Goal: Task Accomplishment & Management: Use online tool/utility

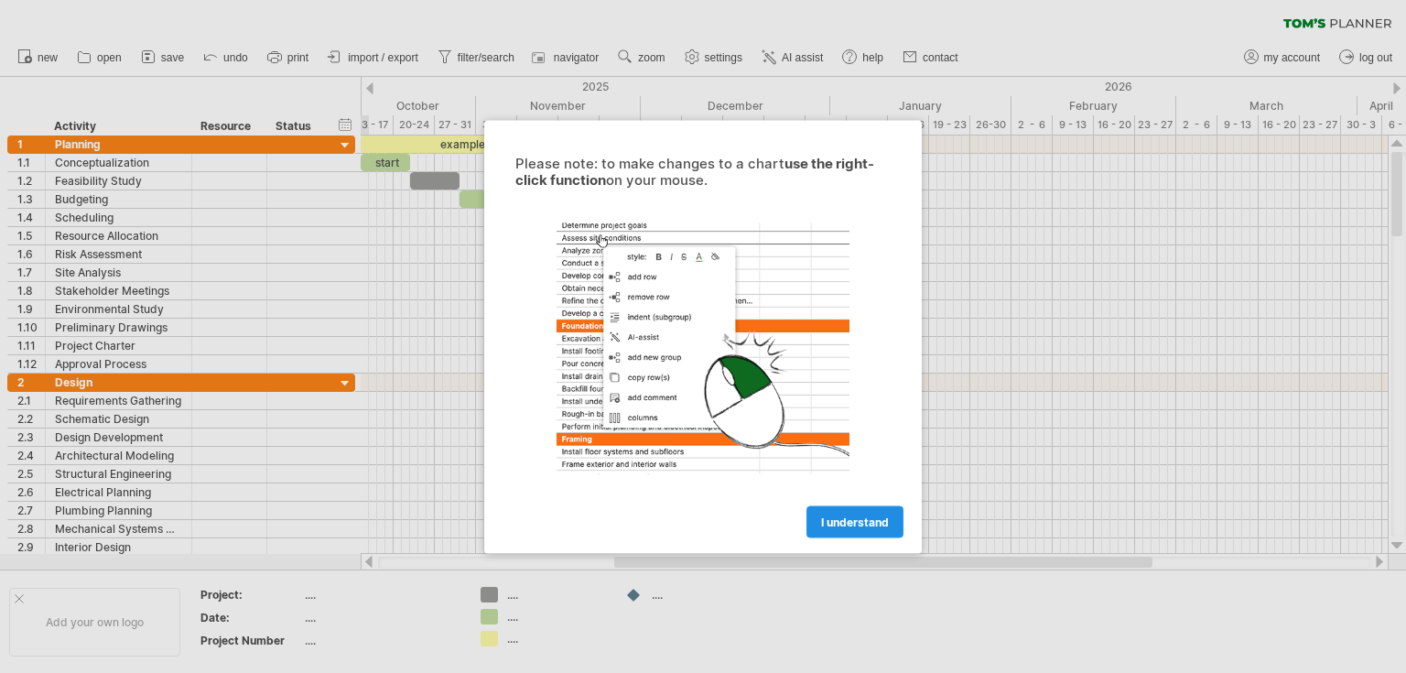
click at [857, 530] on link "I understand" at bounding box center [855, 521] width 97 height 32
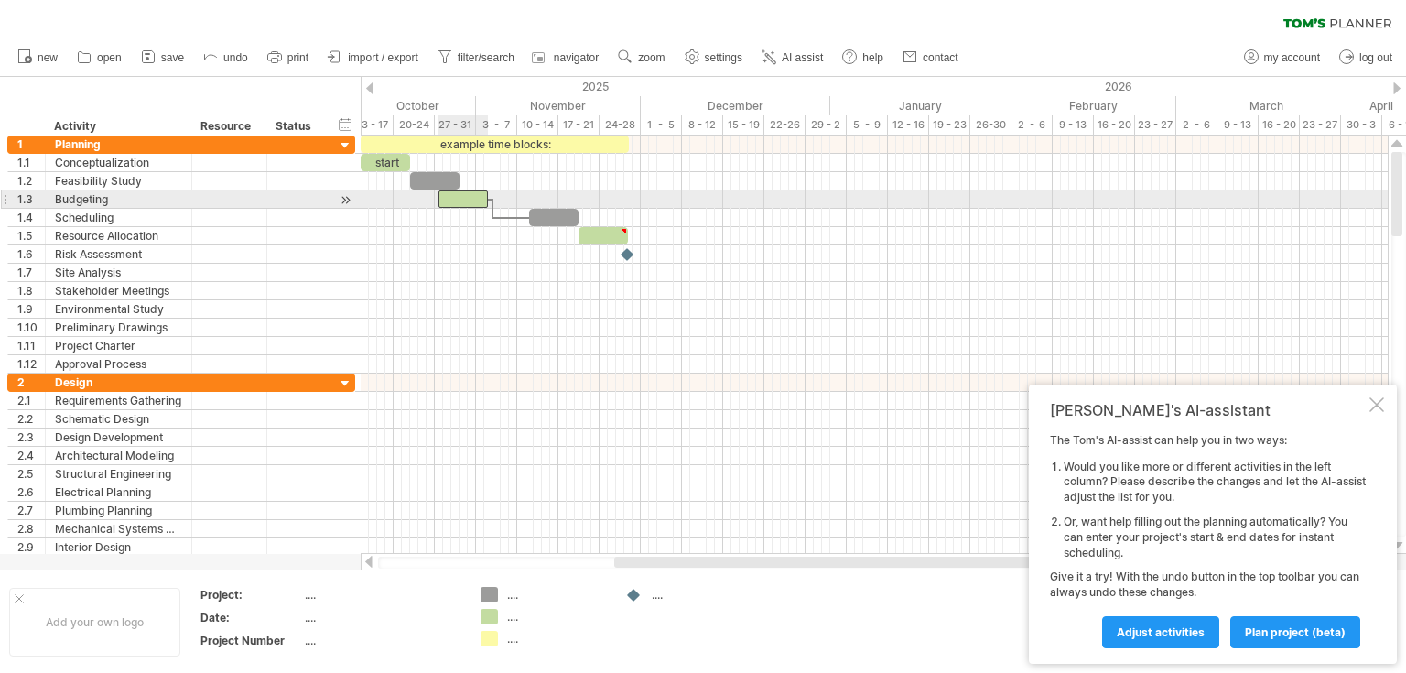
drag, startPoint x: 484, startPoint y: 197, endPoint x: 457, endPoint y: 197, distance: 27.5
click at [457, 197] on div at bounding box center [463, 198] width 49 height 17
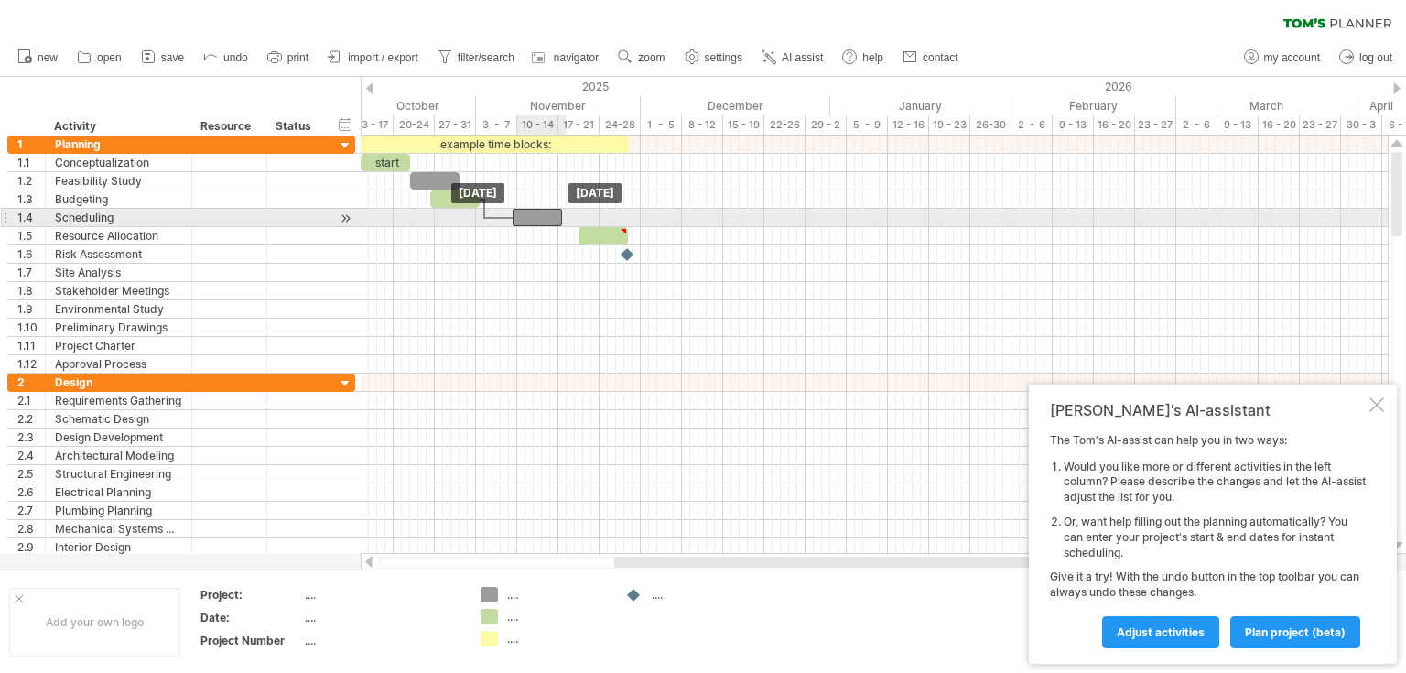
drag, startPoint x: 552, startPoint y: 211, endPoint x: 537, endPoint y: 213, distance: 14.8
click at [537, 213] on div at bounding box center [537, 217] width 49 height 17
click at [485, 217] on div at bounding box center [499, 217] width 28 height 5
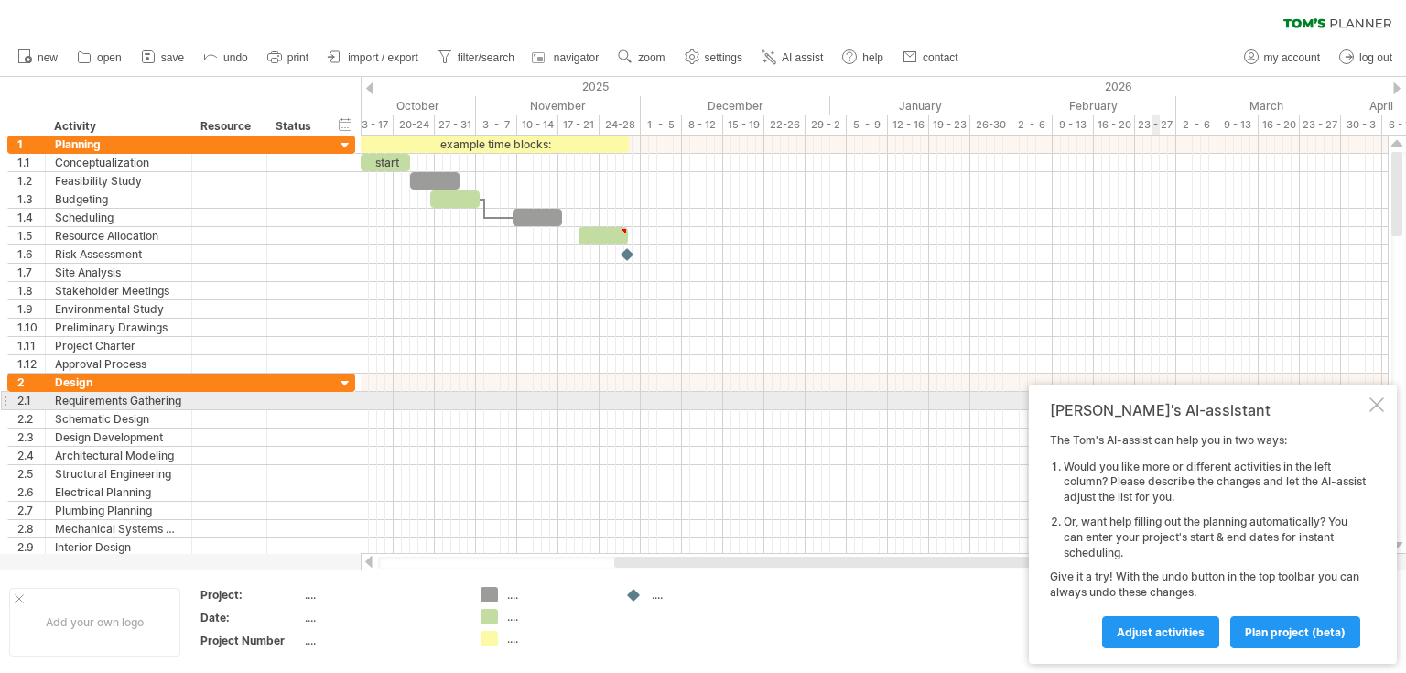
click at [1380, 408] on div at bounding box center [1377, 404] width 15 height 15
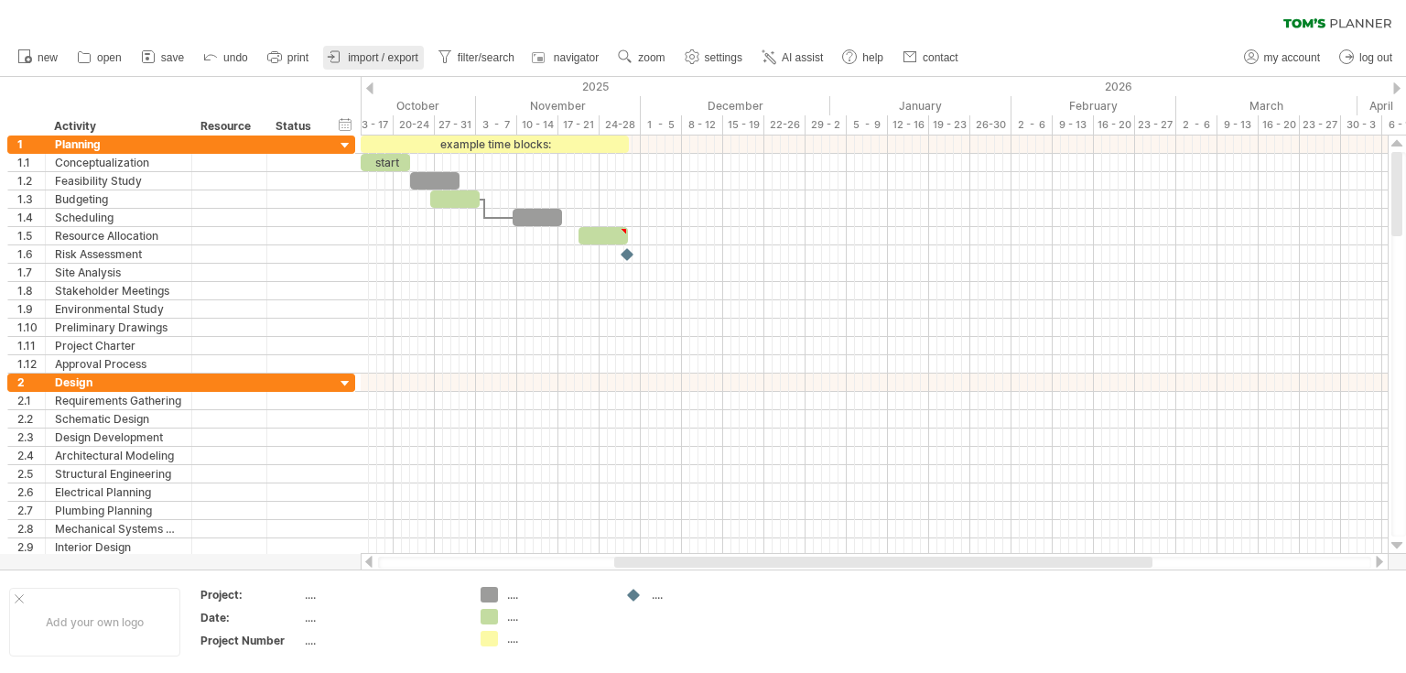
click at [368, 60] on span "import / export" at bounding box center [383, 57] width 70 height 13
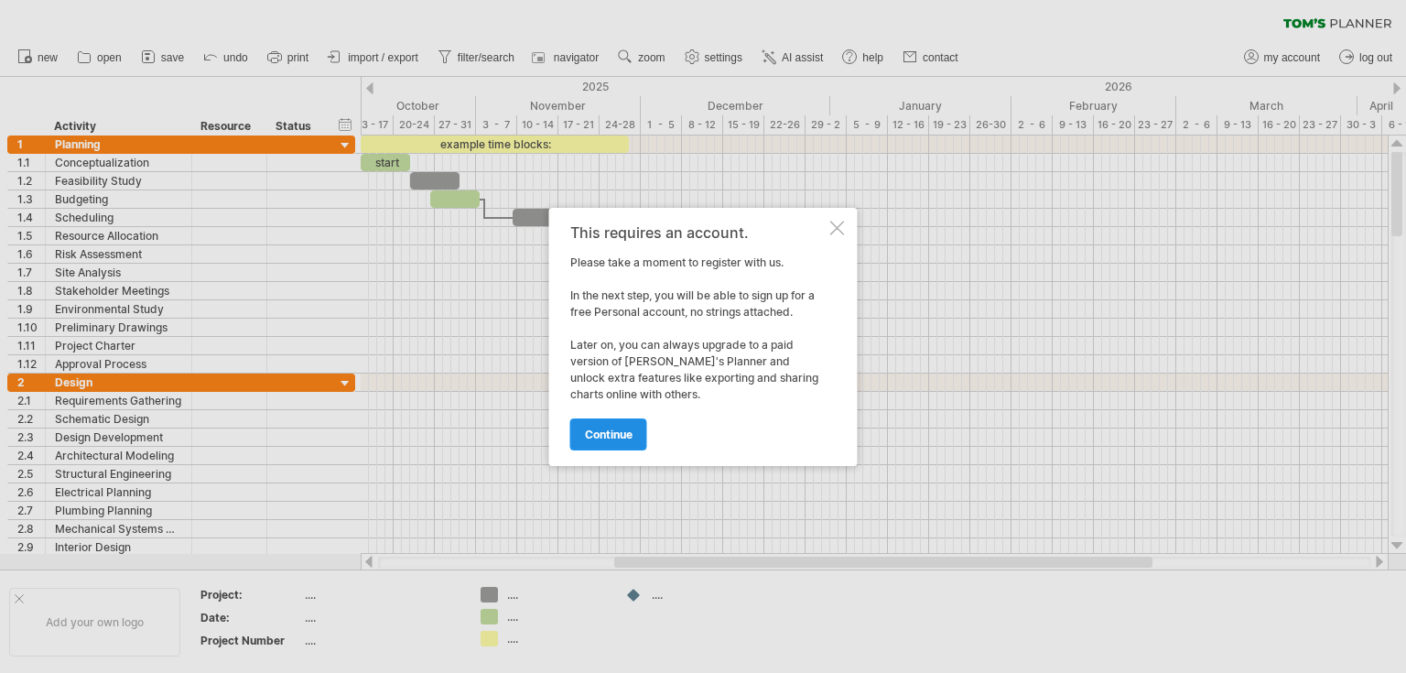
click at [615, 432] on span "continue" at bounding box center [609, 435] width 48 height 14
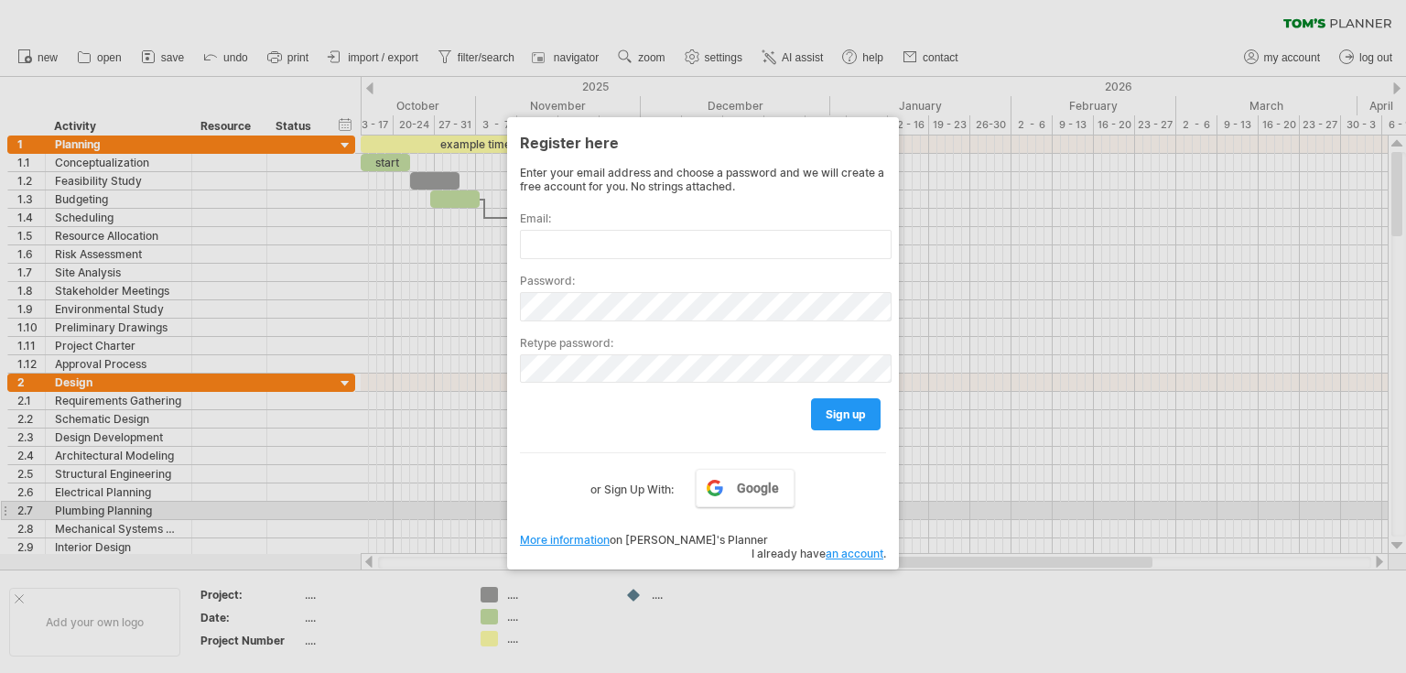
click at [1040, 507] on div at bounding box center [703, 336] width 1406 height 673
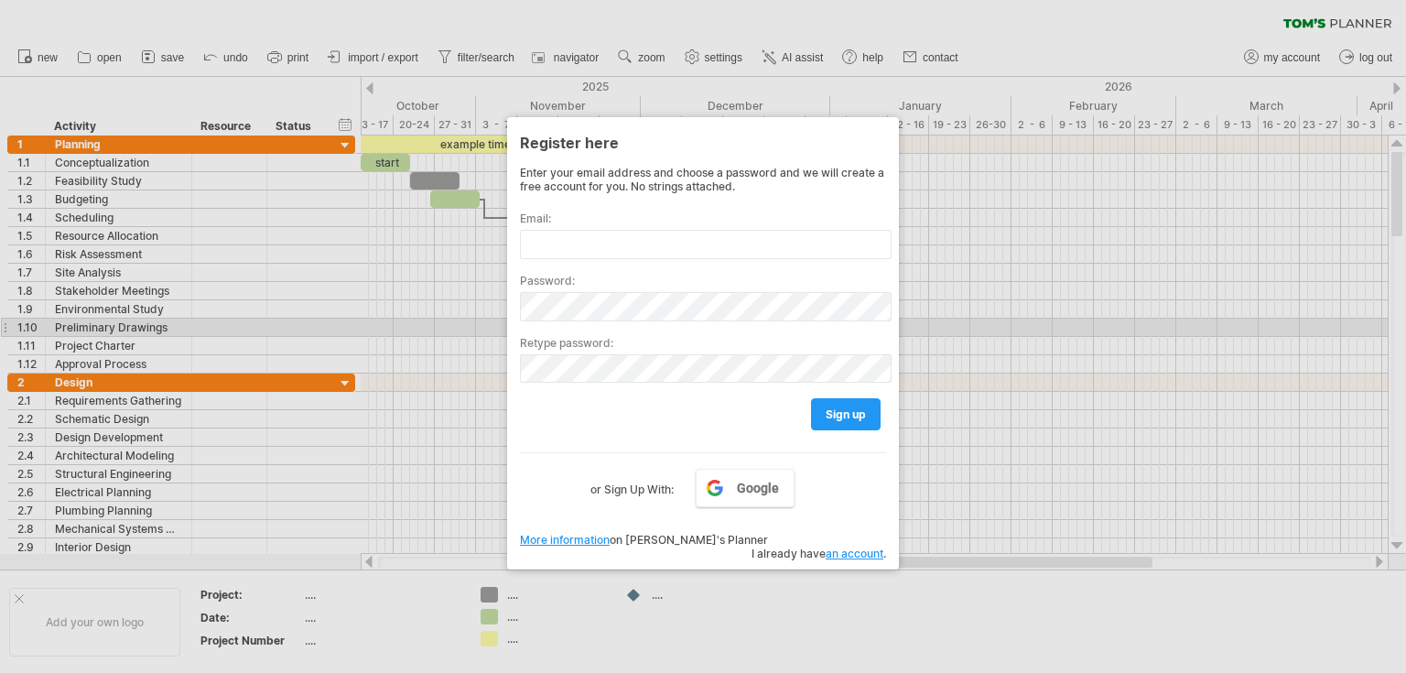
click at [1077, 256] on div at bounding box center [703, 336] width 1406 height 673
click at [926, 311] on div at bounding box center [703, 336] width 1406 height 673
